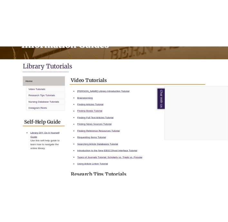
scroll to position [120, 0]
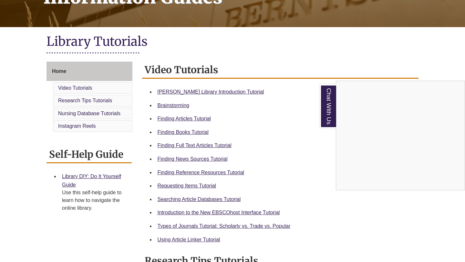
click at [238, 93] on div "Chat With Us" at bounding box center [232, 131] width 465 height 262
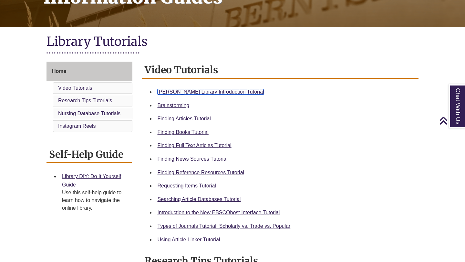
click at [235, 92] on link "Berntsen Library Introduction Tutorial" at bounding box center [210, 91] width 106 height 5
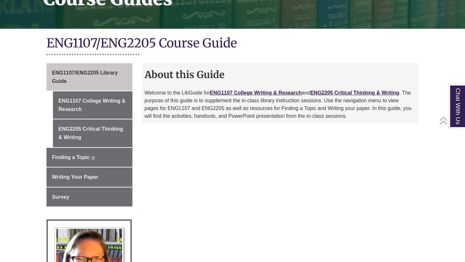
scroll to position [135, 0]
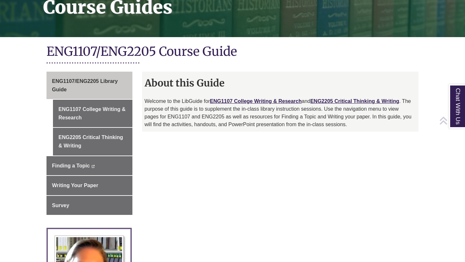
scroll to position [116, 0]
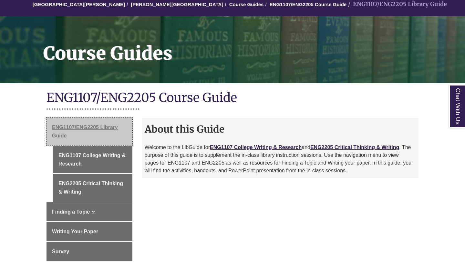
scroll to position [71, 0]
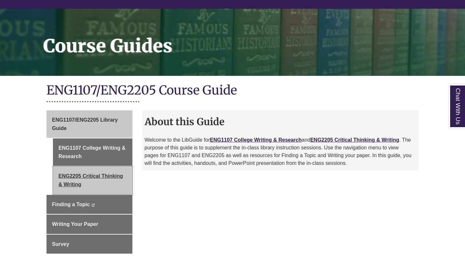
click at [108, 177] on link "ENG2205 Critical Thinking & Writing" at bounding box center [92, 180] width 79 height 27
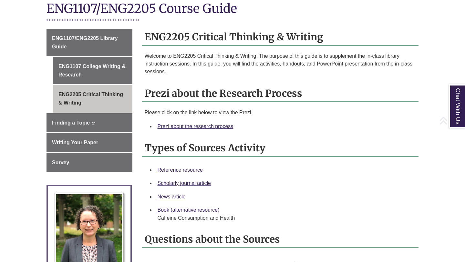
scroll to position [182, 0]
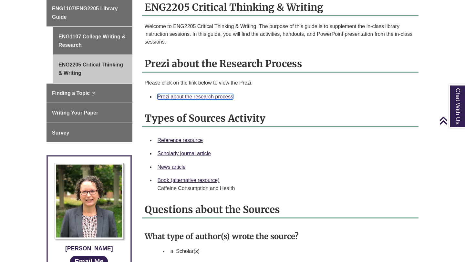
click at [216, 97] on link "Prezi about the research process" at bounding box center [195, 96] width 76 height 5
